Goal: Navigation & Orientation: Go to known website

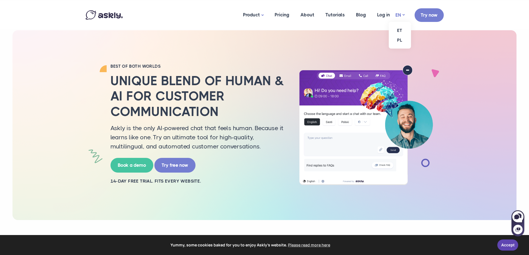
click at [398, 15] on link "EN" at bounding box center [399, 15] width 9 height 8
click at [397, 28] on link "ET" at bounding box center [400, 31] width 22 height 10
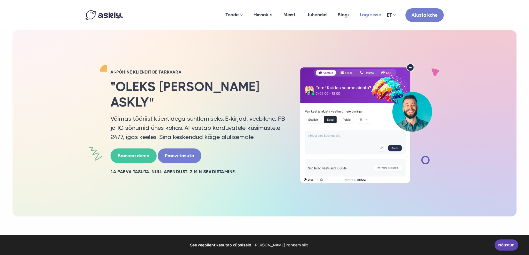
click at [371, 15] on link "Logi sisse" at bounding box center [370, 14] width 32 height 27
